Goal: Task Accomplishment & Management: Manage account settings

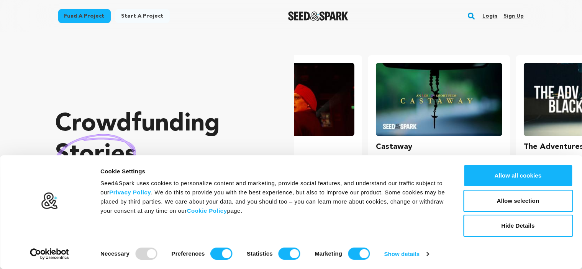
click at [517, 18] on link "Sign up" at bounding box center [513, 16] width 20 height 12
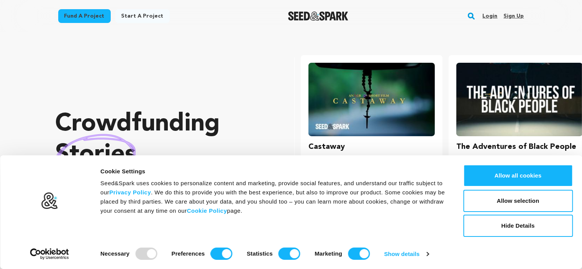
scroll to position [0, 154]
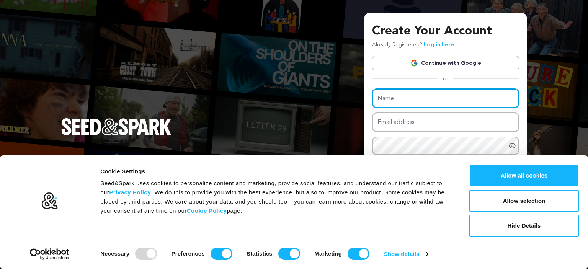
click at [396, 100] on input "Name" at bounding box center [445, 99] width 147 height 20
type input "[PERSON_NAME]"
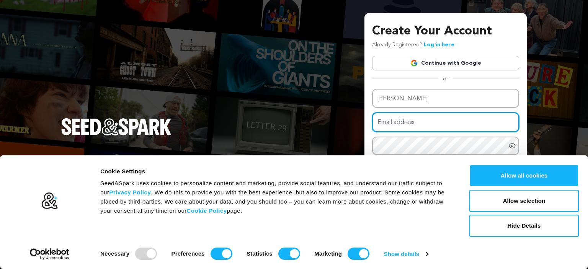
paste input "hawogac794@chaublog.com"
type input "hawogac794@chaublog.com"
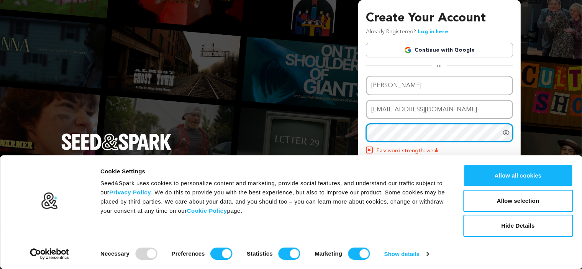
scroll to position [30, 0]
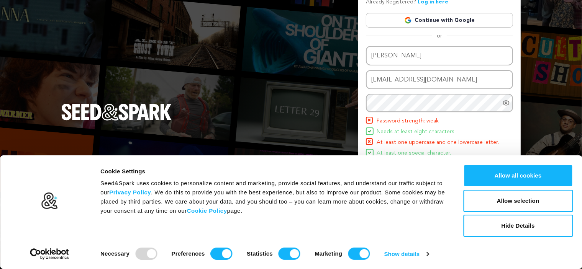
click at [509, 100] on icon "Show password as plain text. Warning: this will display your password on the sc…" at bounding box center [506, 103] width 8 height 8
click at [503, 223] on button "Hide Details" at bounding box center [518, 226] width 110 height 22
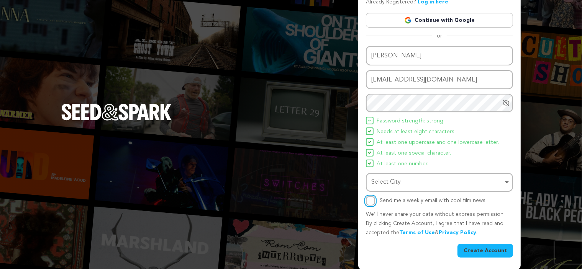
click at [371, 203] on input "Send me a weekly email with cool film news" at bounding box center [370, 201] width 9 height 9
checkbox input "true"
click at [478, 249] on button "Create Account" at bounding box center [485, 251] width 56 height 14
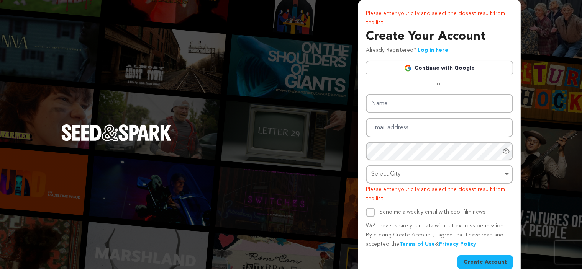
click at [401, 1] on div "Please enter your city and select the closest result from the list. Create Your…" at bounding box center [439, 141] width 162 height 282
click at [388, 101] on input "Name" at bounding box center [439, 104] width 147 height 20
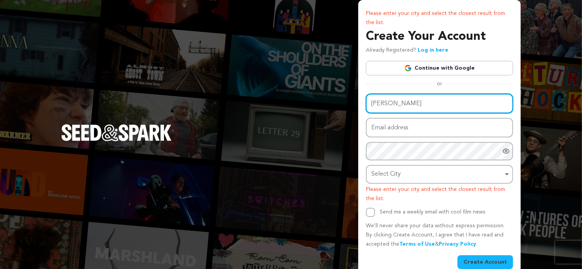
type input "SONIA saif"
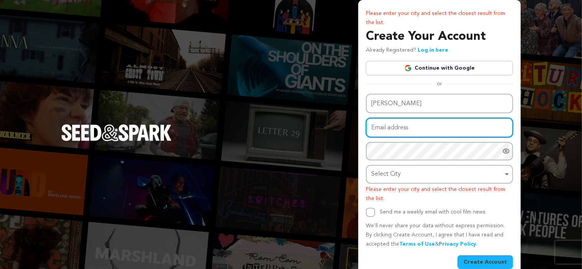
paste input "[EMAIL_ADDRESS][DOMAIN_NAME]"
type input "[EMAIL_ADDRESS][DOMAIN_NAME]"
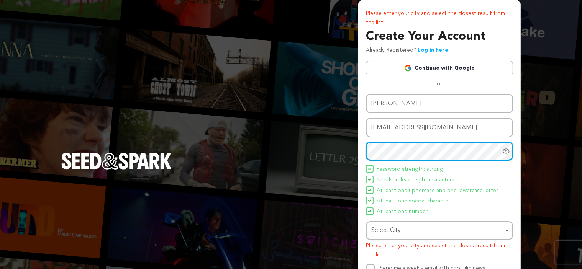
click at [429, 226] on div "Select City Remove item" at bounding box center [437, 230] width 132 height 11
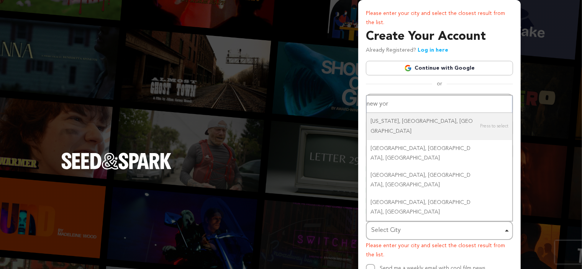
type input "new york"
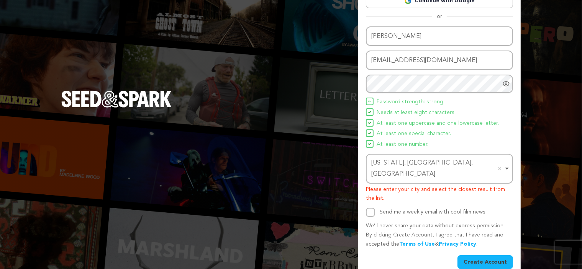
scroll to position [68, 0]
click at [371, 208] on input "Send me a weekly email with cool film news" at bounding box center [370, 212] width 9 height 9
checkbox input "true"
click at [485, 255] on button "Create Account" at bounding box center [485, 262] width 56 height 14
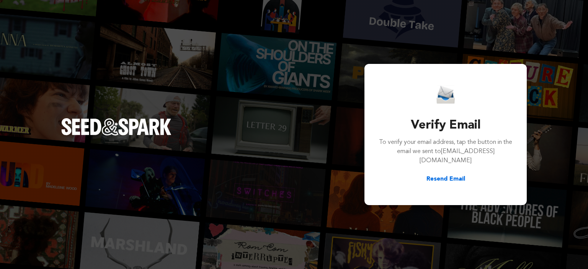
click at [447, 180] on button "Resend Email" at bounding box center [446, 179] width 39 height 9
click at [445, 182] on button "Resend Email" at bounding box center [446, 179] width 39 height 9
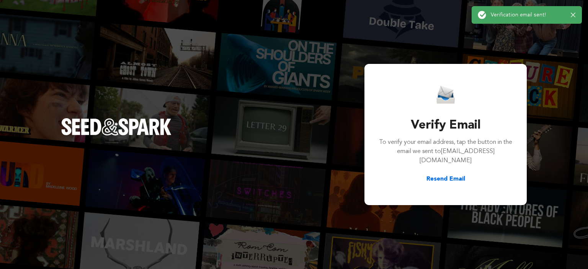
click at [436, 179] on button "Resend Email" at bounding box center [446, 179] width 39 height 9
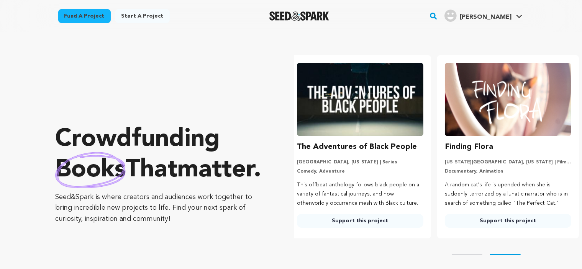
scroll to position [0, 154]
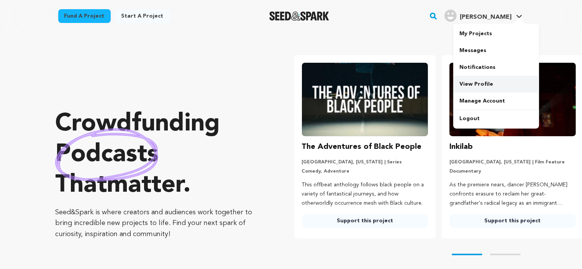
click at [474, 89] on link "View Profile" at bounding box center [496, 84] width 86 height 17
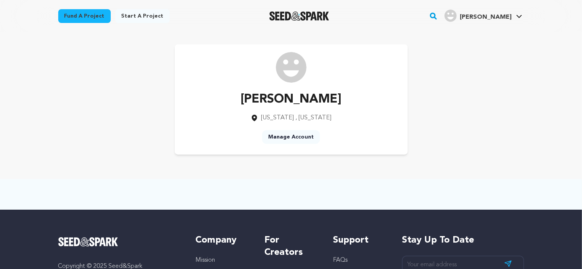
click at [290, 138] on link "Manage Account" at bounding box center [291, 137] width 58 height 14
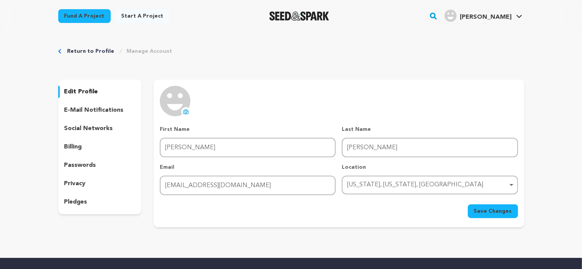
click at [78, 130] on p "social networks" at bounding box center [88, 128] width 49 height 9
